Goal: Information Seeking & Learning: Learn about a topic

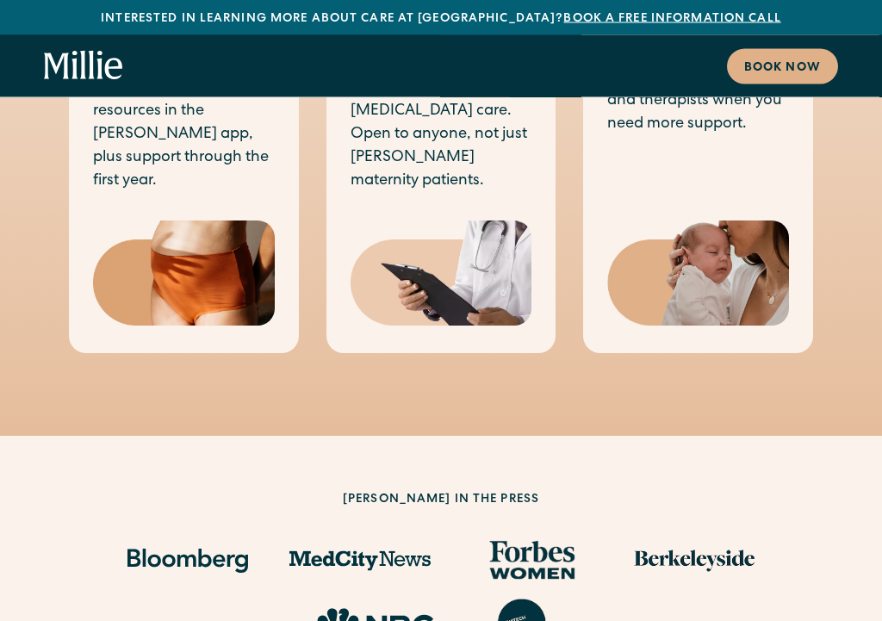
scroll to position [1524, 0]
click at [367, 536] on div "[PERSON_NAME] in the press" at bounding box center [441, 569] width 772 height 266
click at [679, 536] on img at bounding box center [694, 561] width 121 height 48
click at [680, 536] on img at bounding box center [694, 561] width 121 height 48
click at [686, 536] on img at bounding box center [694, 561] width 121 height 48
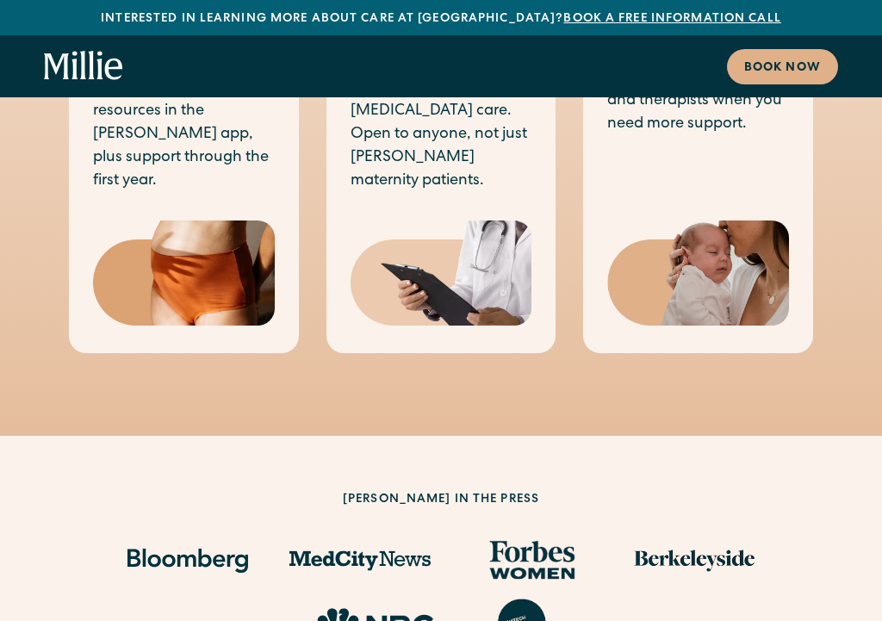
click at [693, 536] on img at bounding box center [694, 561] width 121 height 48
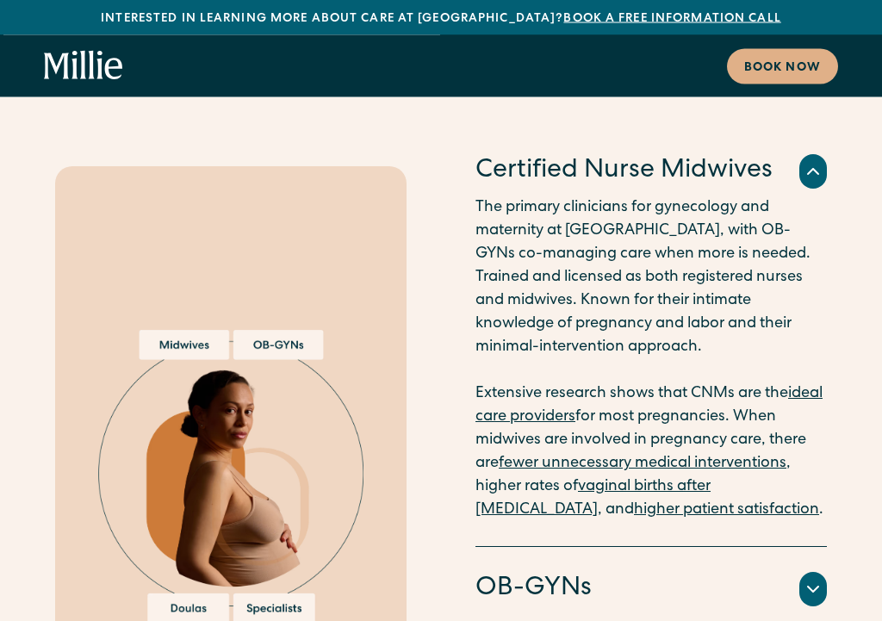
scroll to position [3810, 0]
click at [578, 536] on h4 "OB-GYNs" at bounding box center [534, 589] width 116 height 36
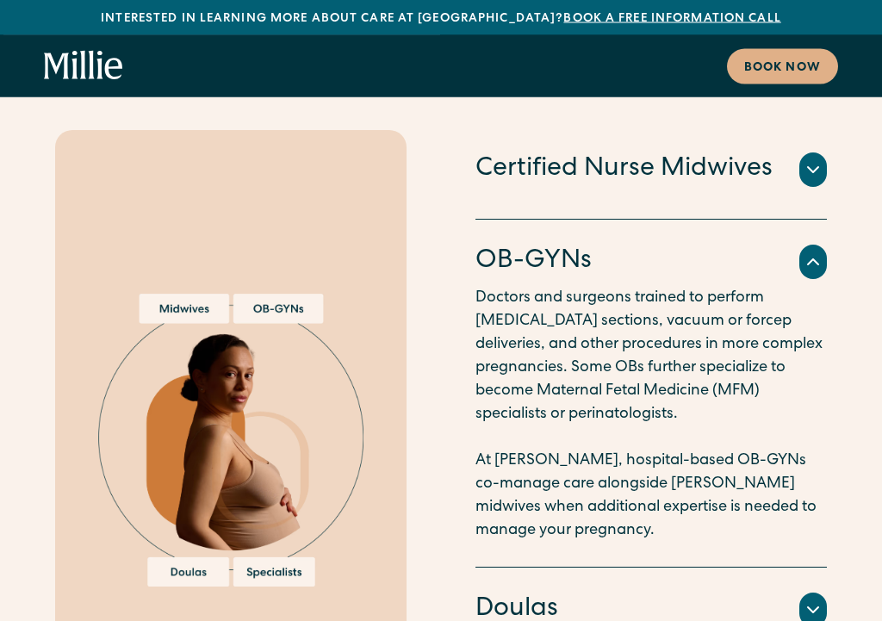
scroll to position [3821, 0]
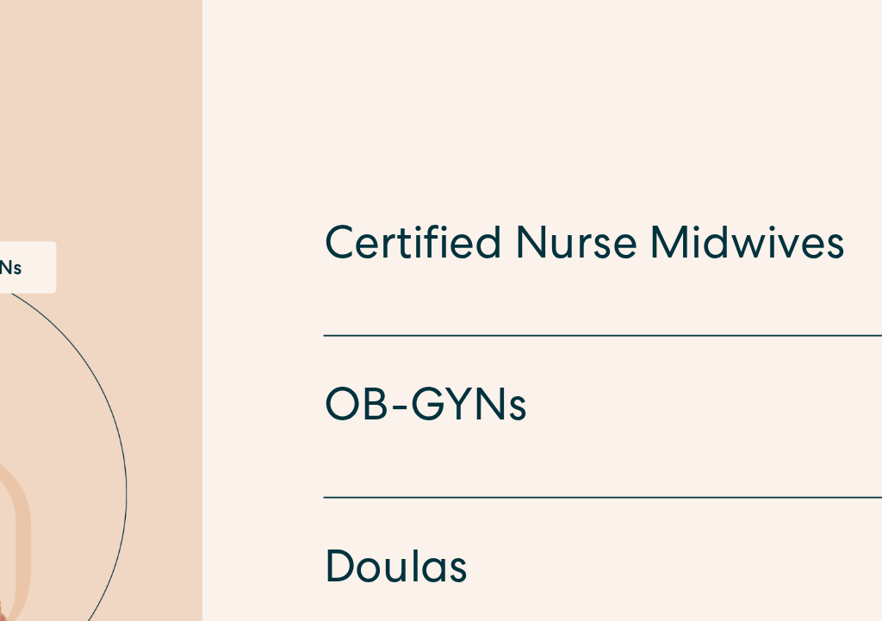
click at [476, 360] on h4 "OB-GYNs" at bounding box center [534, 378] width 116 height 36
click at [476, 336] on div "OB-GYNs Doctors and surgeons trained to perform [MEDICAL_DATA] sections, vacuum…" at bounding box center [651, 382] width 351 height 92
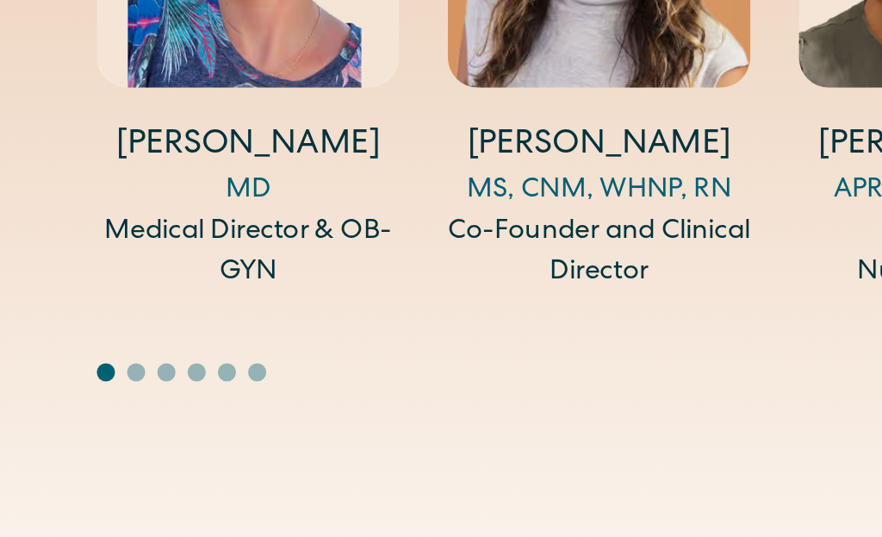
scroll to position [6618, 0]
